Goal: Find specific page/section: Find specific page/section

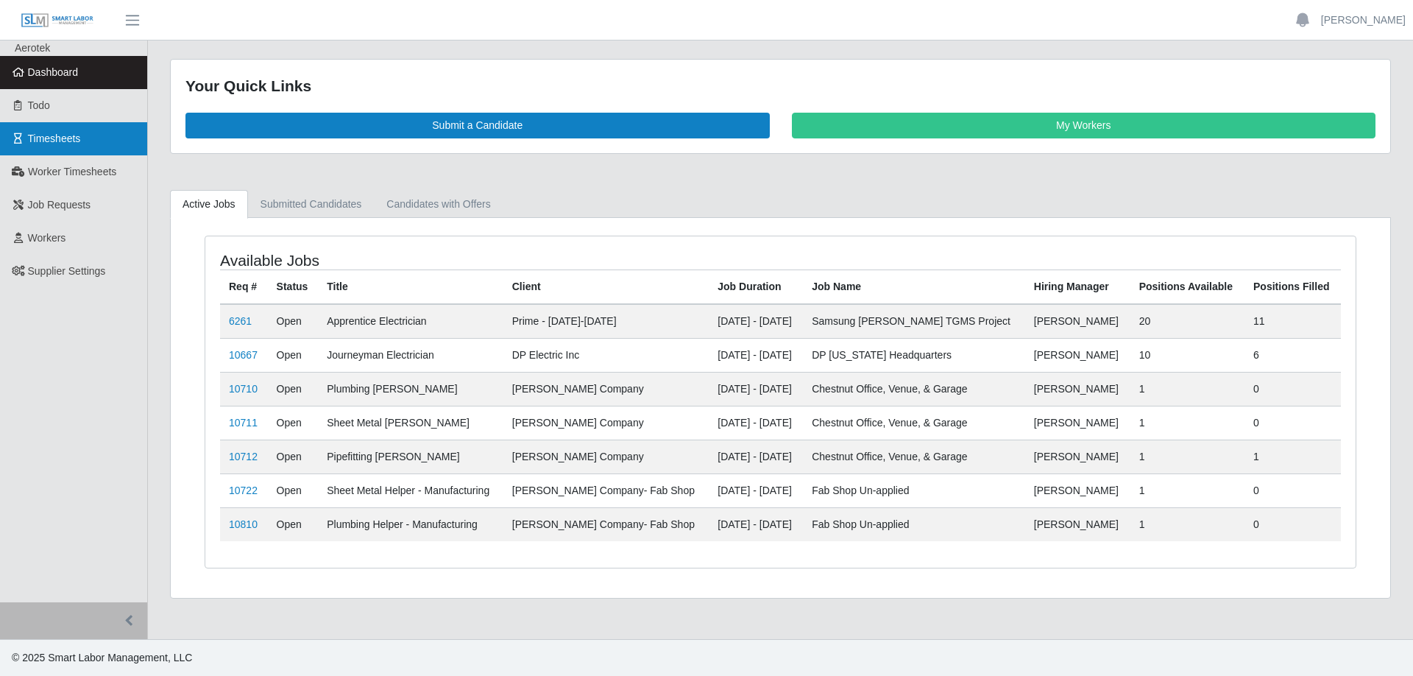
click at [73, 130] on link "Timesheets" at bounding box center [73, 138] width 147 height 33
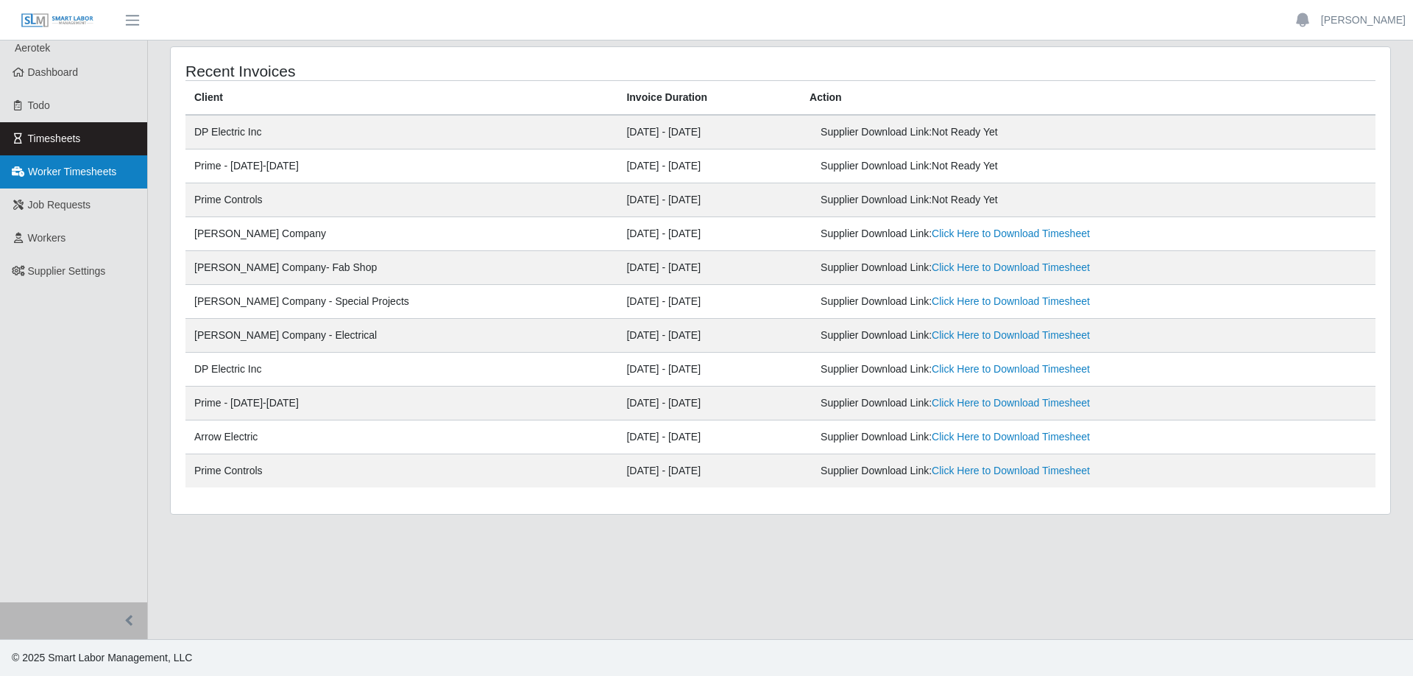
click at [99, 168] on span "Worker Timesheets" at bounding box center [72, 172] width 88 height 12
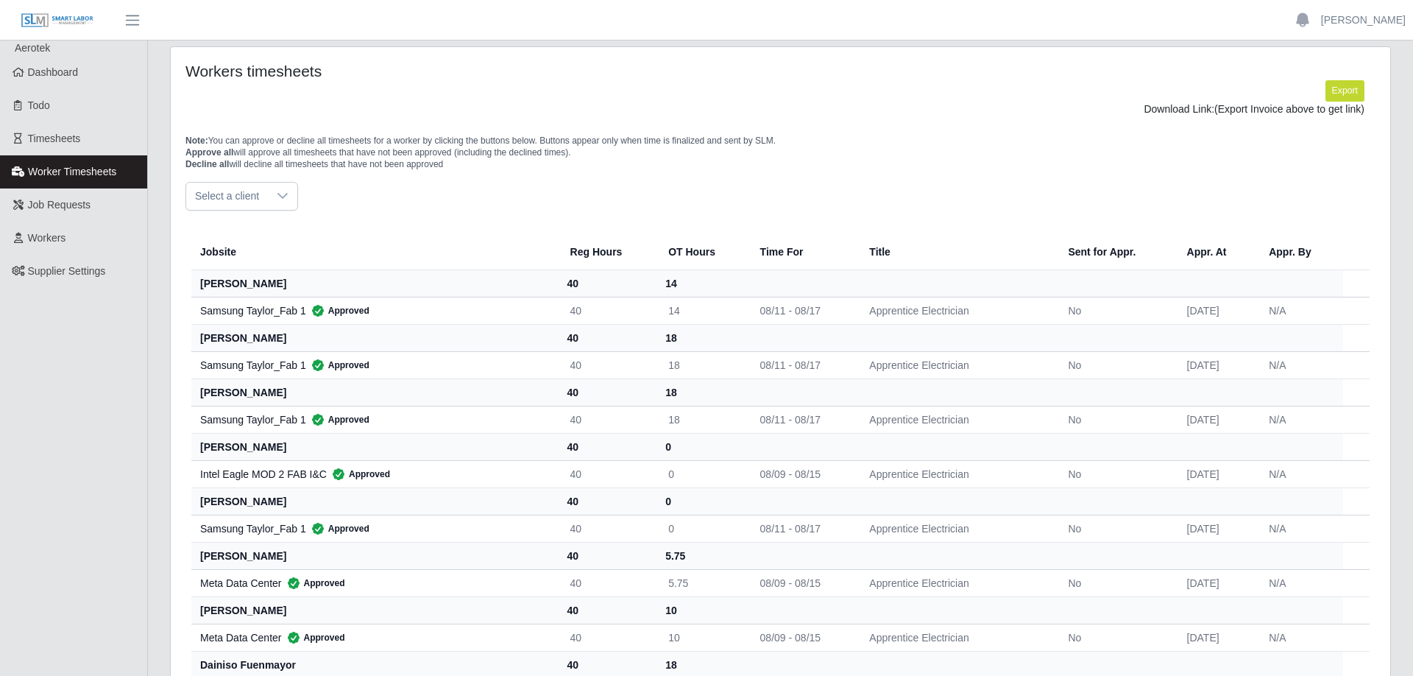
click at [278, 198] on icon at bounding box center [283, 196] width 12 height 12
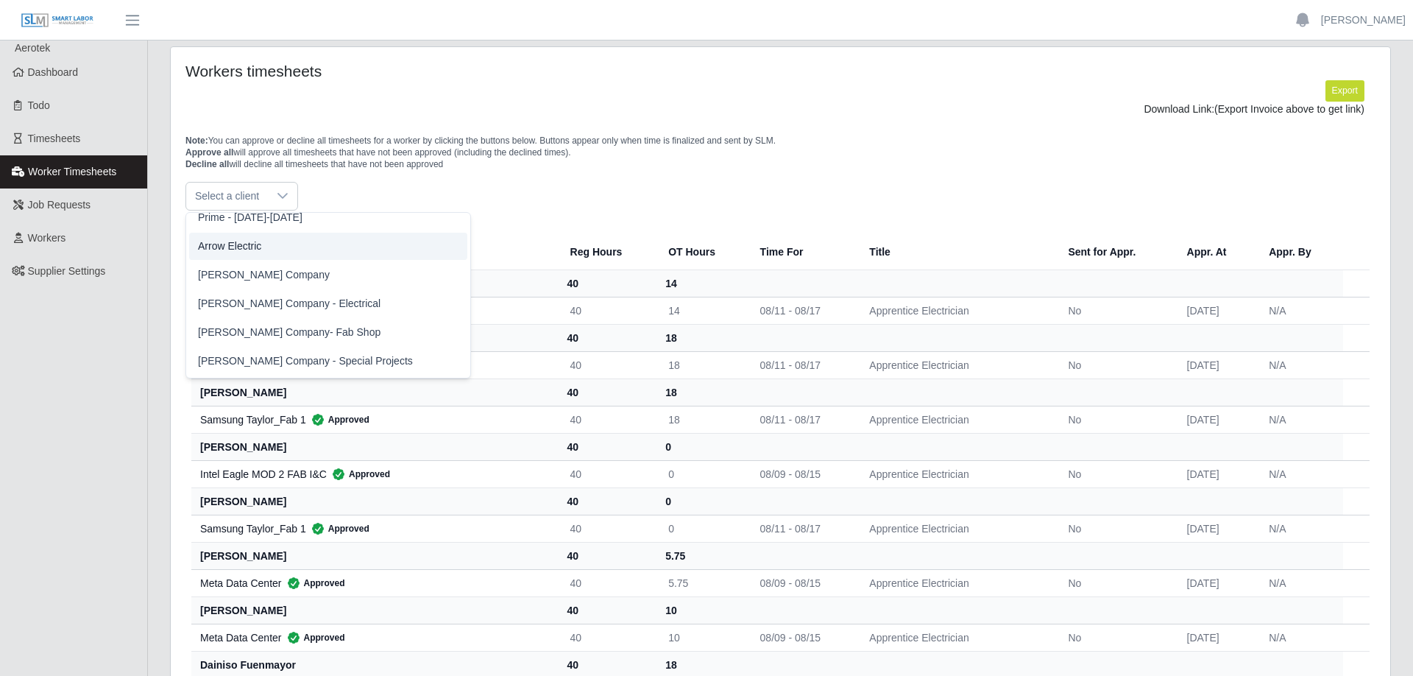
click at [250, 255] on li "Arrow Electric" at bounding box center [328, 246] width 278 height 27
